Goal: Information Seeking & Learning: Understand process/instructions

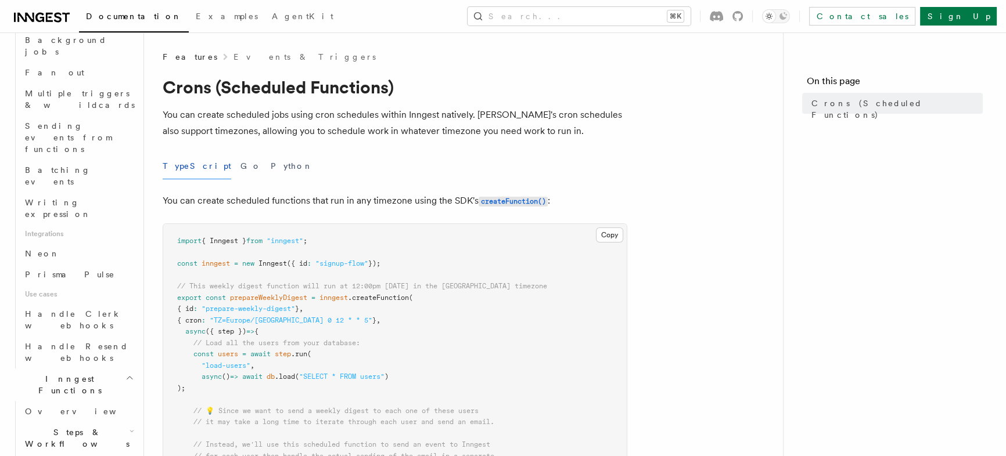
scroll to position [645, 0]
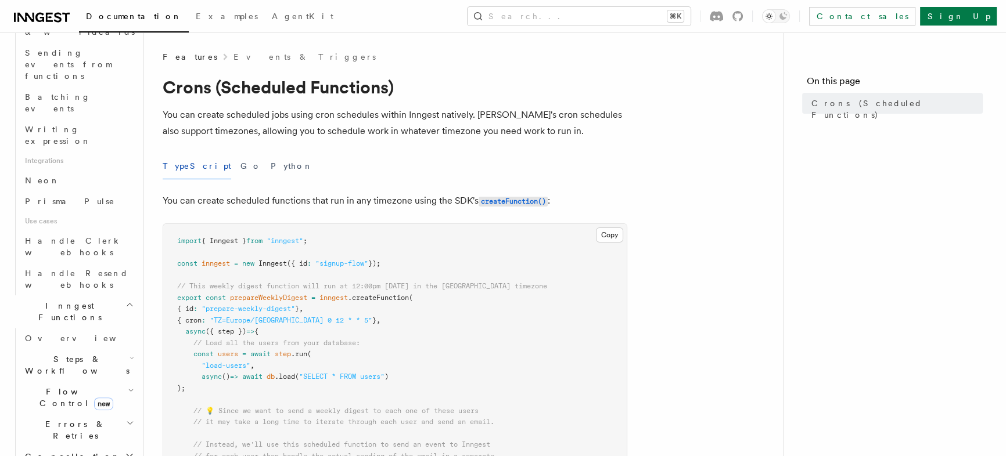
click at [116, 382] on h2 "Flow Control new" at bounding box center [78, 398] width 116 height 33
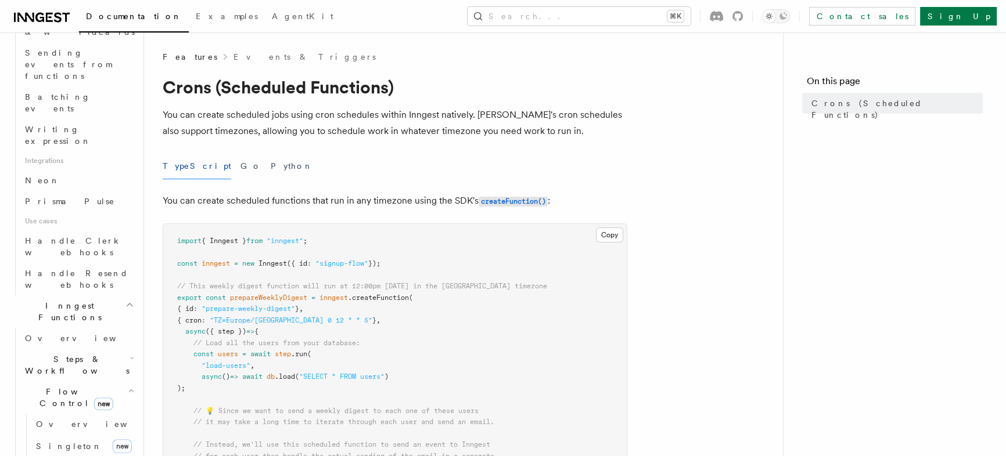
click at [116, 382] on h2 "Flow Control new" at bounding box center [78, 398] width 116 height 33
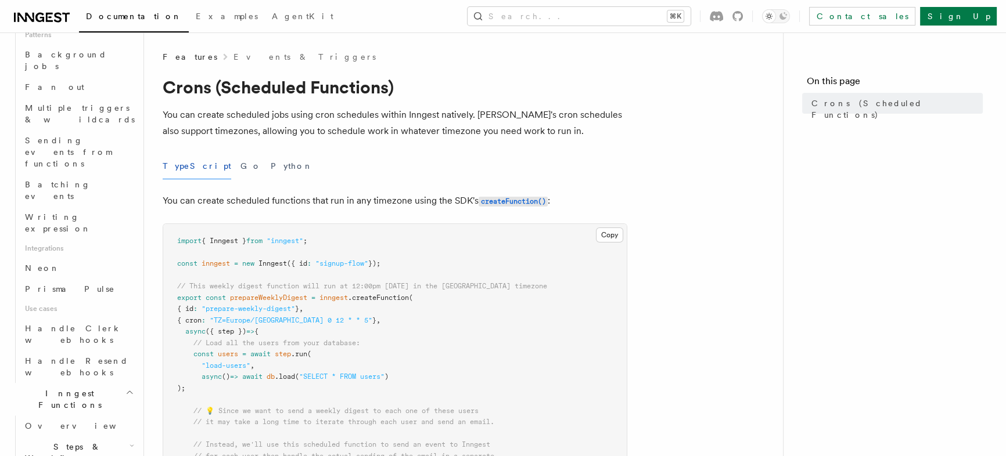
scroll to position [0, 0]
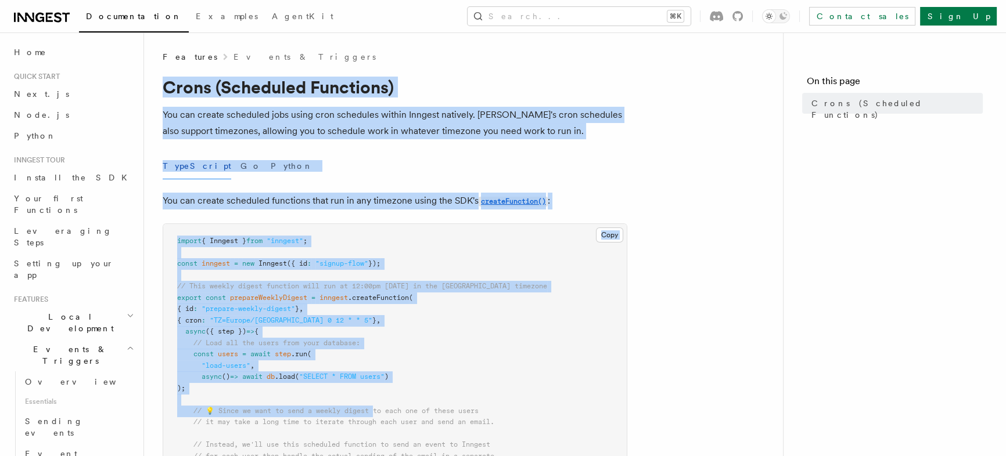
drag, startPoint x: 181, startPoint y: 109, endPoint x: 377, endPoint y: 413, distance: 362.9
click at [377, 413] on span "// 💡 Since we want to send a weekly digest to each one of these users" at bounding box center [335, 411] width 285 height 8
